Goal: Information Seeking & Learning: Learn about a topic

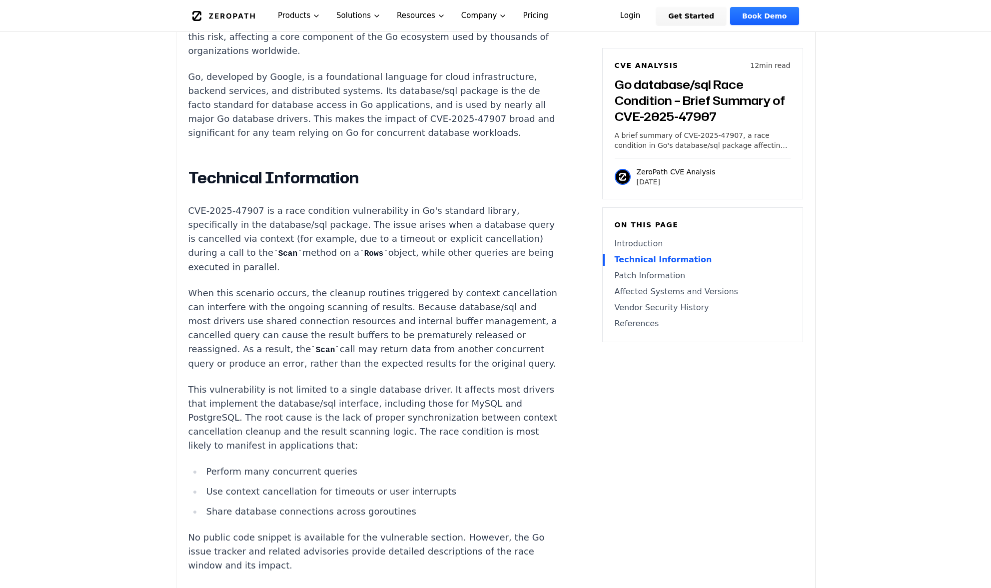
scroll to position [750, 0]
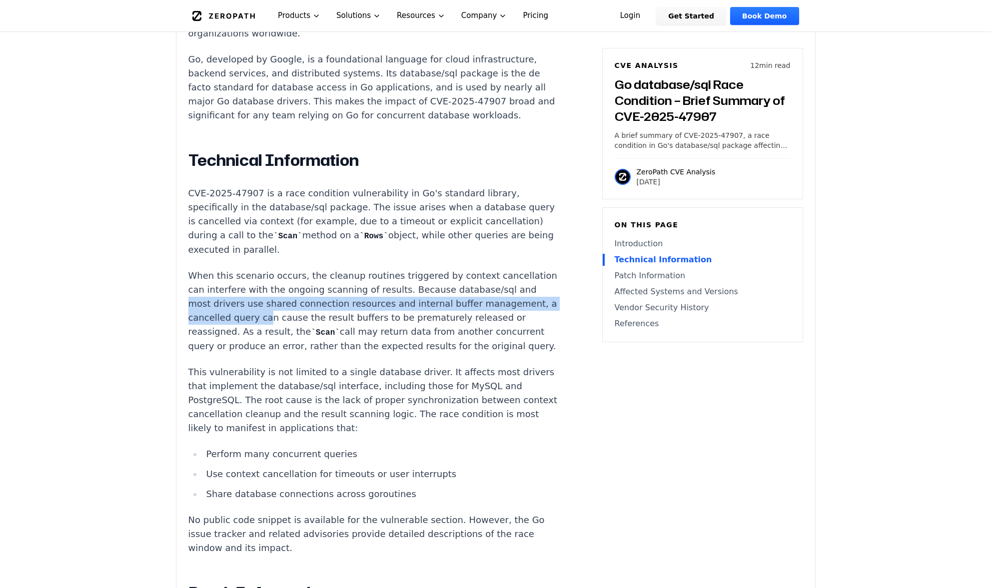
drag, startPoint x: 255, startPoint y: 295, endPoint x: 354, endPoint y: 304, distance: 99.4
click at [354, 304] on p "When this scenario occurs, the cleanup routines triggered by context cancellati…" at bounding box center [374, 311] width 372 height 84
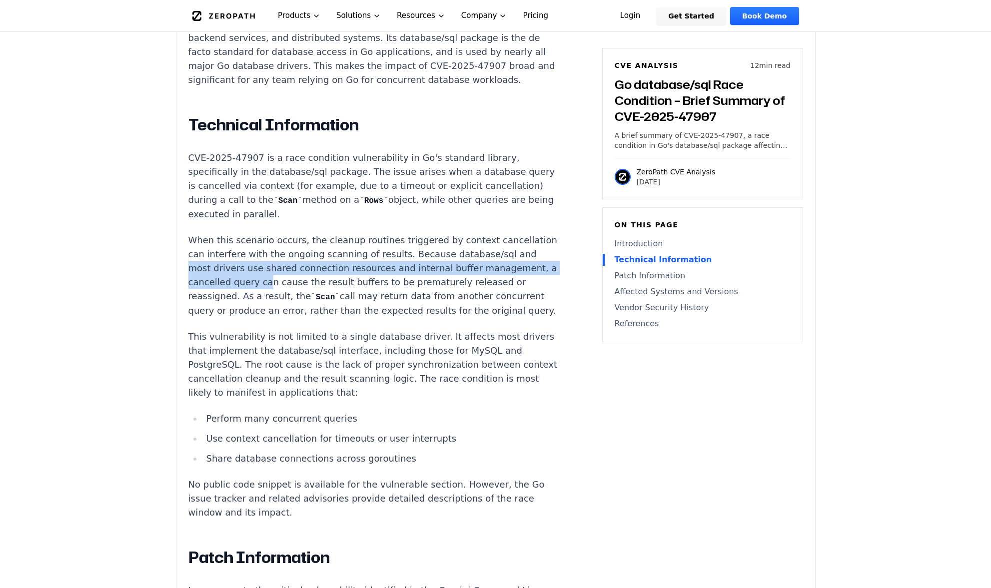
scroll to position [800, 0]
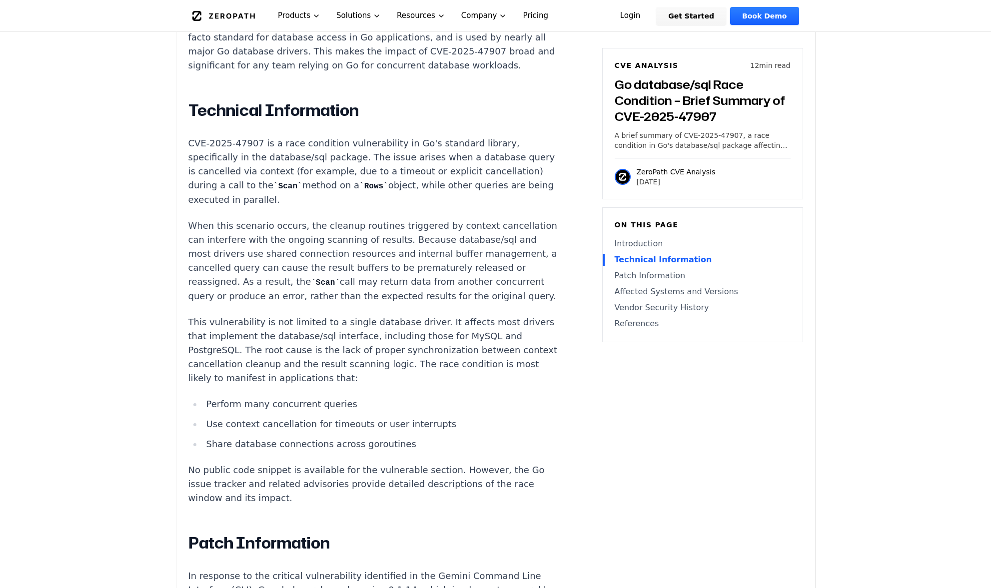
click at [344, 339] on p "This vulnerability is not limited to a single database driver. It affects most …" at bounding box center [374, 350] width 372 height 70
drag, startPoint x: 272, startPoint y: 344, endPoint x: 338, endPoint y: 344, distance: 66.0
click at [338, 344] on p "This vulnerability is not limited to a single database driver. It affects most …" at bounding box center [374, 350] width 372 height 70
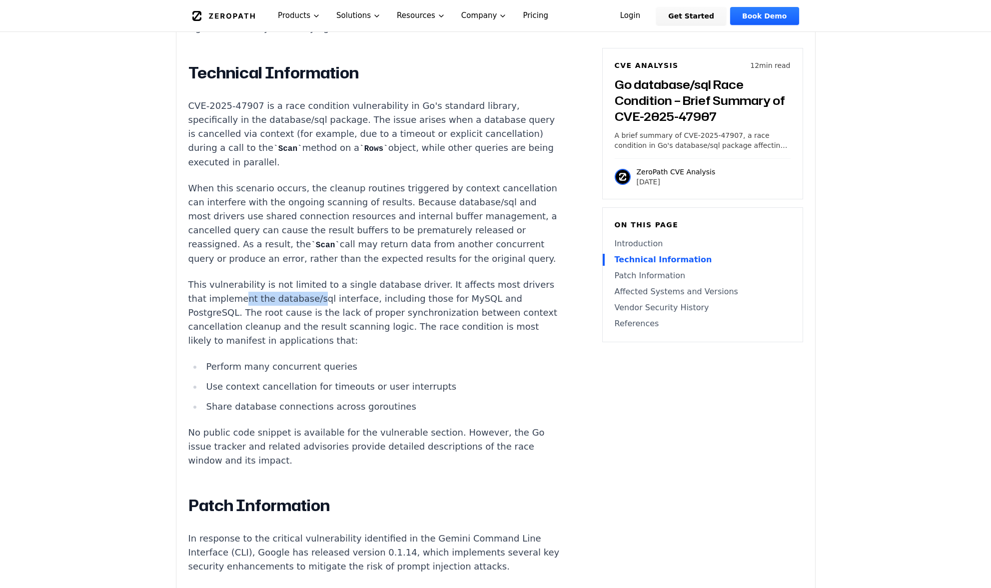
scroll to position [900, 0]
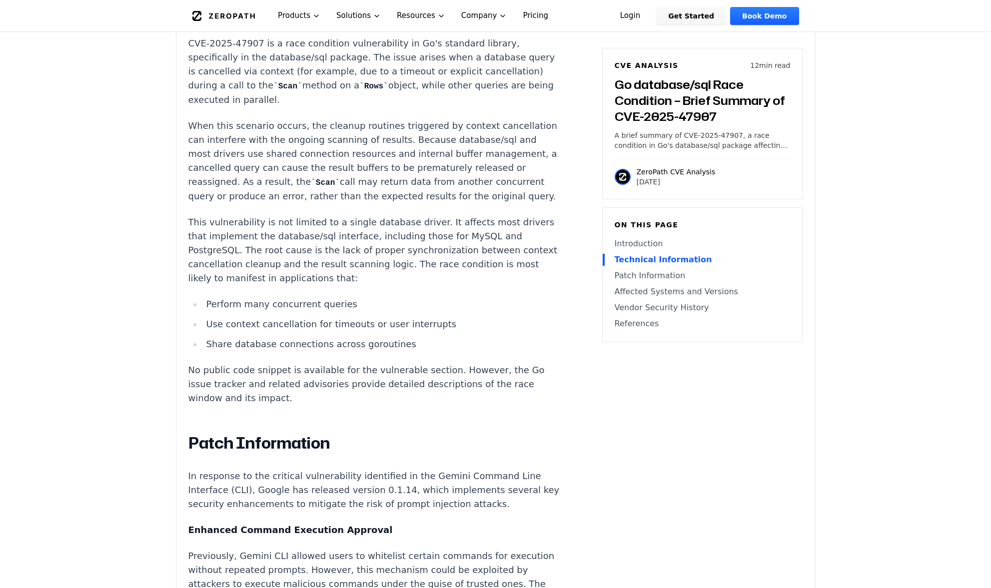
click at [324, 346] on li "Share database connections across goroutines" at bounding box center [381, 344] width 358 height 14
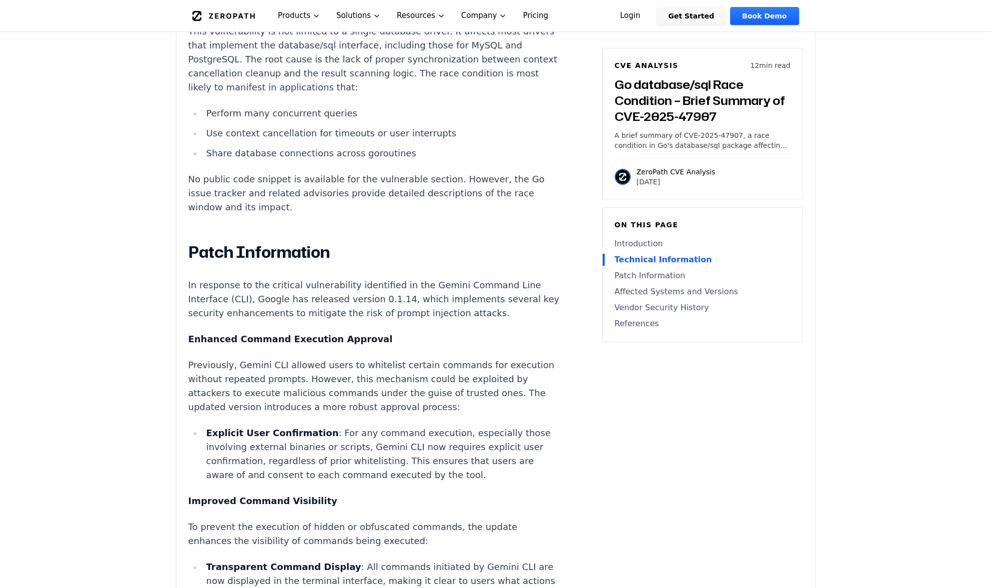
scroll to position [1099, 0]
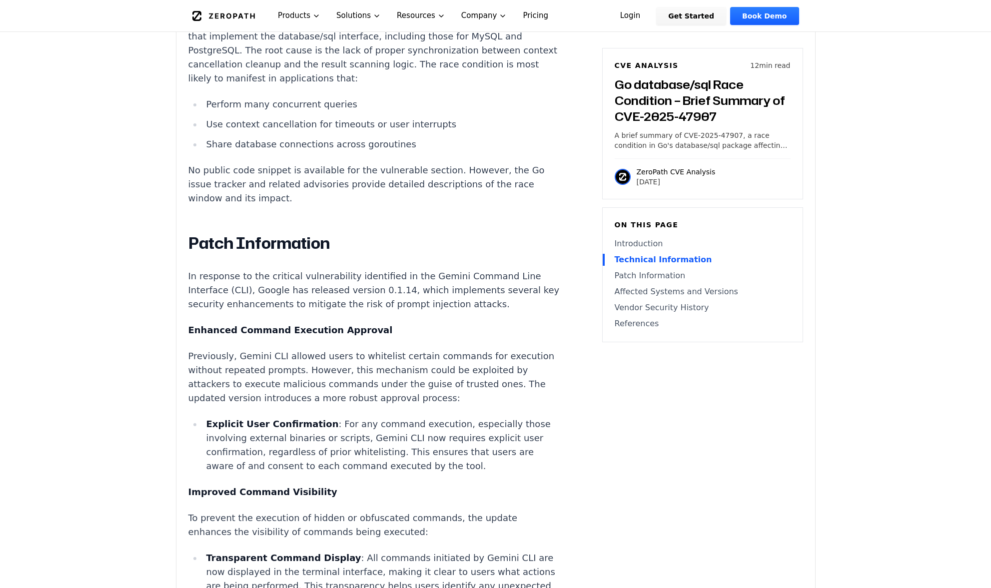
click at [475, 417] on div "Introduction Silent data corruption in production is among the most challenging…" at bounding box center [374, 571] width 372 height 2029
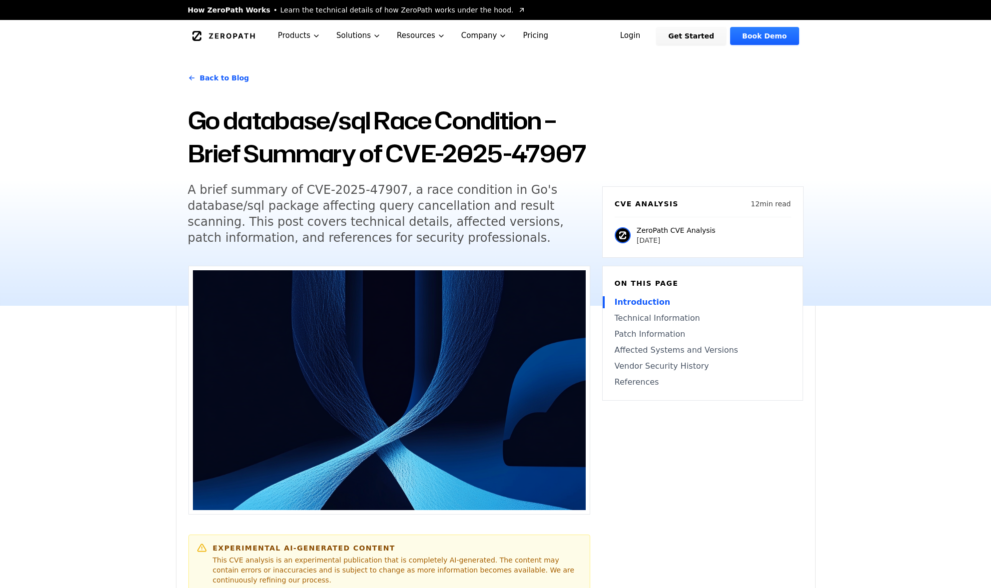
scroll to position [50, 0]
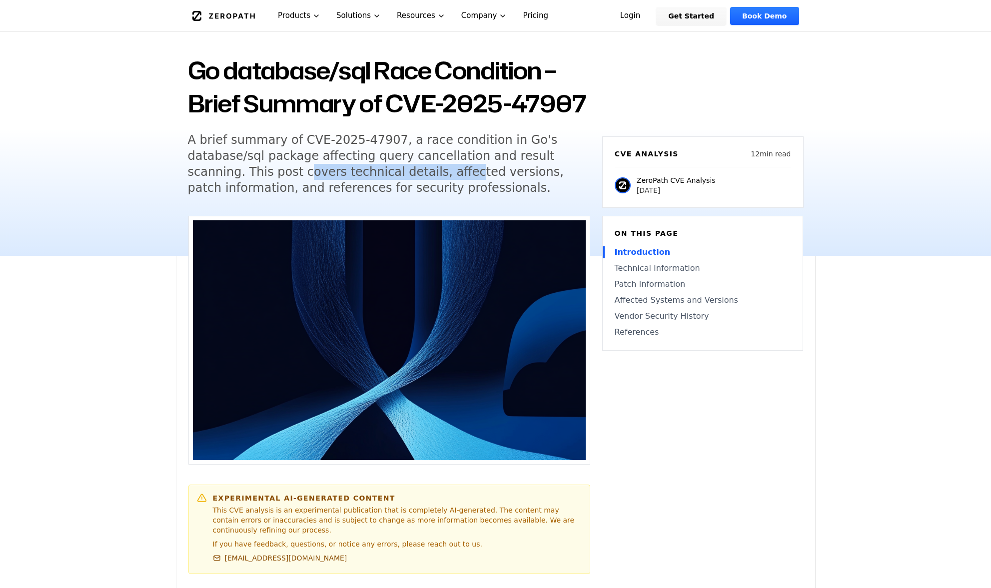
drag, startPoint x: 245, startPoint y: 174, endPoint x: 389, endPoint y: 174, distance: 143.9
click at [389, 174] on h5 "A brief summary of CVE-2025-47907, a race condition in Go's database/sql packag…" at bounding box center [380, 164] width 384 height 64
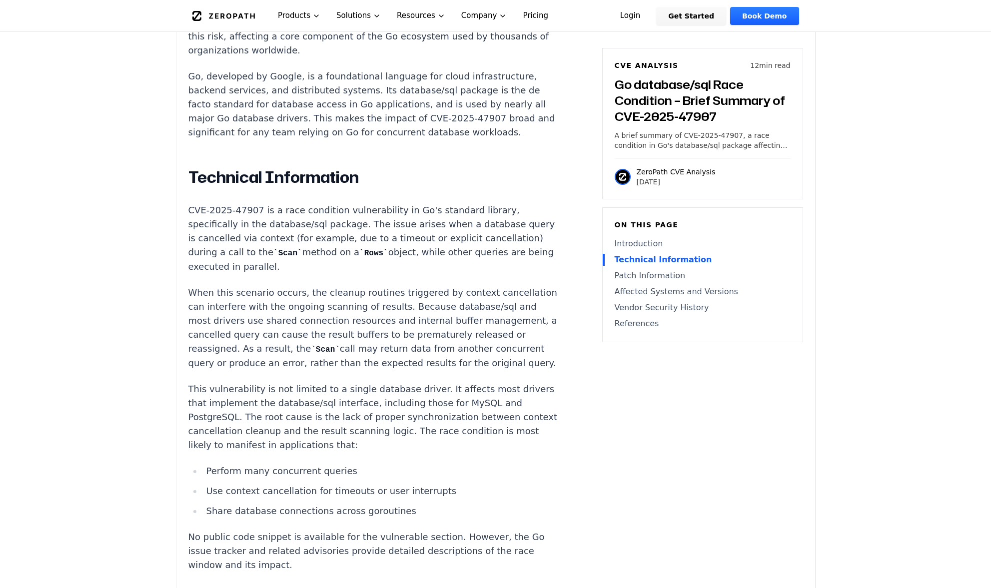
scroll to position [750, 0]
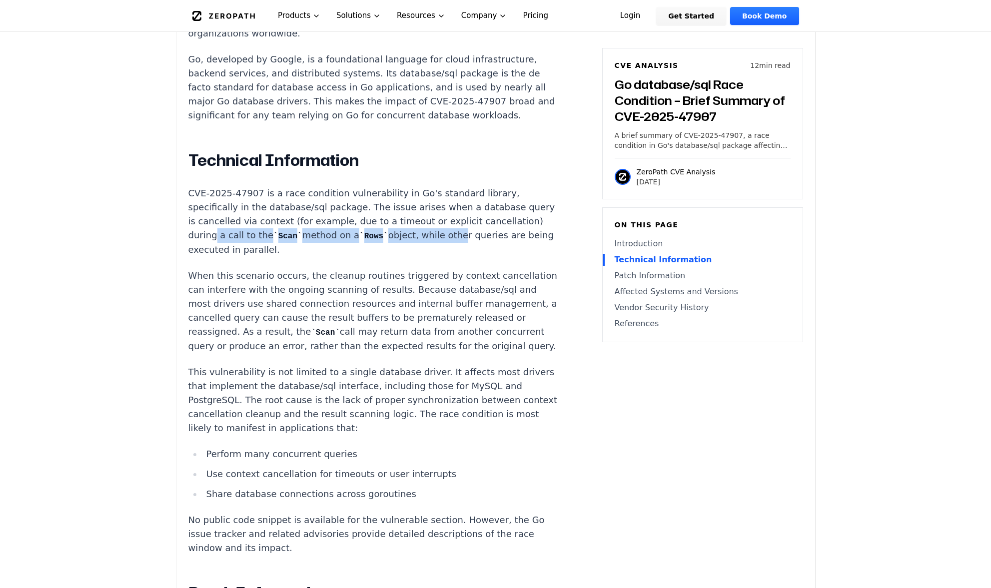
drag, startPoint x: 266, startPoint y: 225, endPoint x: 493, endPoint y: 220, distance: 226.9
click at [493, 220] on p "CVE-2025-47907 is a race condition vulnerability in Go's standard library, spec…" at bounding box center [374, 221] width 372 height 70
drag, startPoint x: 211, startPoint y: 240, endPoint x: 218, endPoint y: 240, distance: 7.0
click at [218, 240] on p "CVE-2025-47907 is a race condition vulnerability in Go's standard library, spec…" at bounding box center [374, 221] width 372 height 70
drag, startPoint x: 218, startPoint y: 240, endPoint x: 237, endPoint y: 267, distance: 33.0
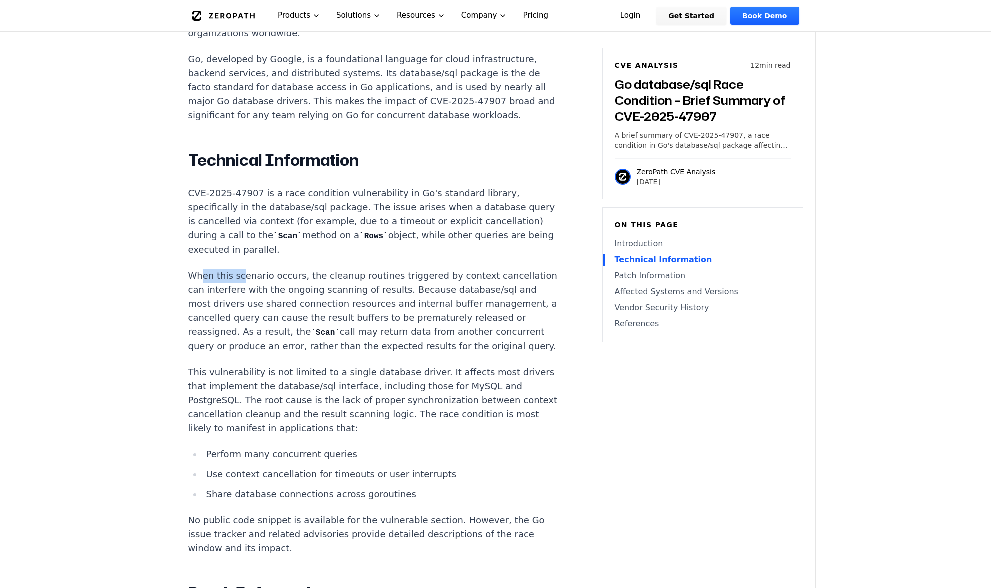
click at [237, 269] on p "When this scenario occurs, the cleanup routines triggered by context cancellati…" at bounding box center [374, 311] width 372 height 84
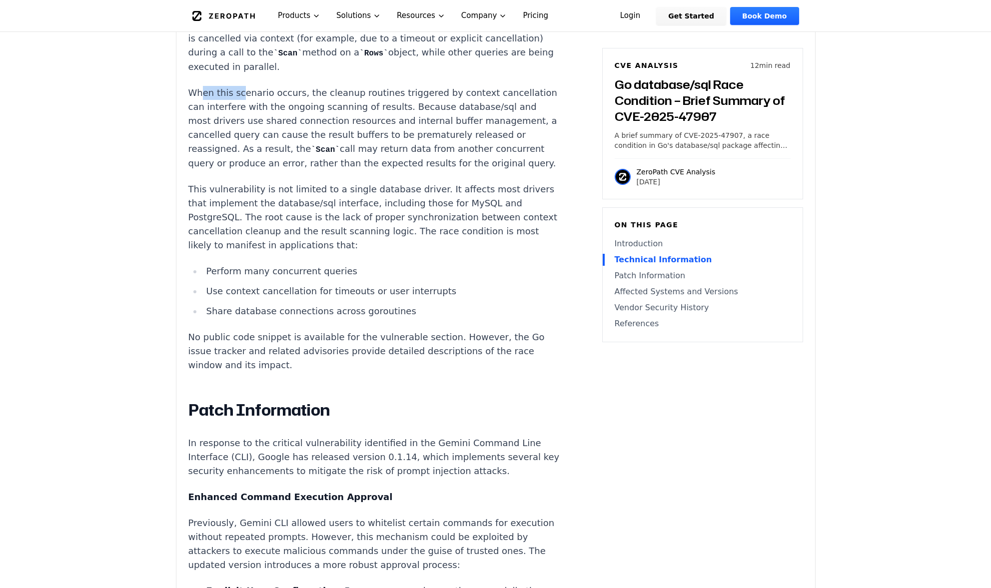
scroll to position [950, 0]
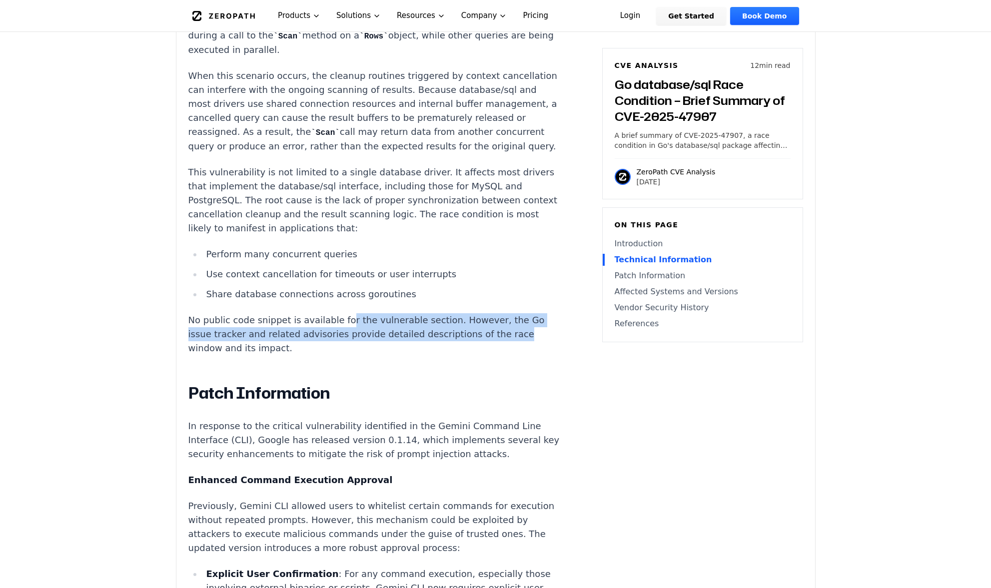
drag, startPoint x: 335, startPoint y: 326, endPoint x: 502, endPoint y: 338, distance: 167.4
click at [502, 338] on p "No public code snippet is available for the vulnerable section. However, the Go…" at bounding box center [374, 334] width 372 height 42
click at [340, 320] on p "No public code snippet is available for the vulnerable section. However, the Go…" at bounding box center [374, 334] width 372 height 42
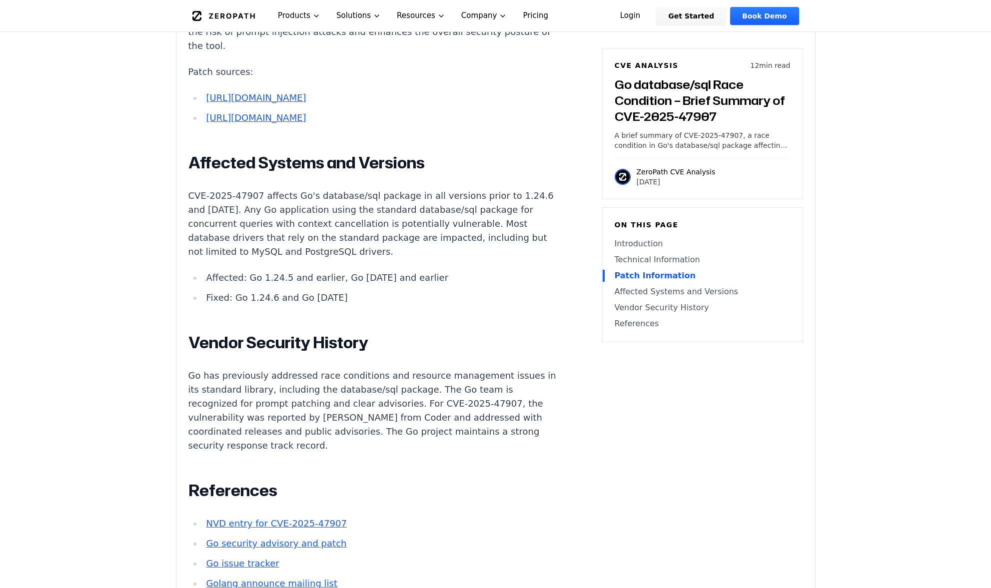
scroll to position [1999, 0]
